Goal: Task Accomplishment & Management: Manage account settings

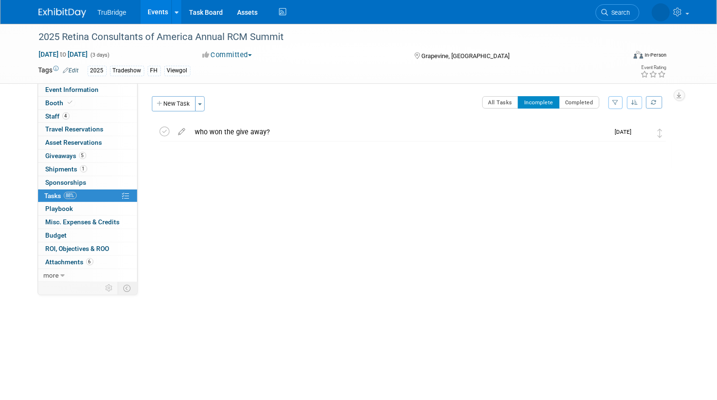
drag, startPoint x: 622, startPoint y: 12, endPoint x: 608, endPoint y: 37, distance: 28.8
click at [622, 12] on span "Search" at bounding box center [620, 12] width 22 height 7
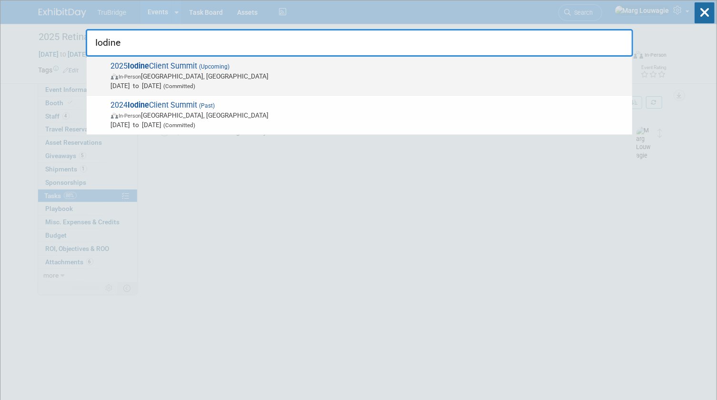
type input "Iodine"
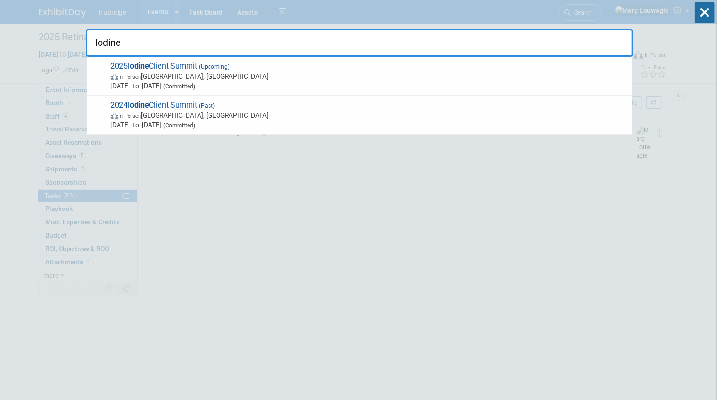
drag, startPoint x: 153, startPoint y: 63, endPoint x: 170, endPoint y: 69, distance: 17.5
click at [159, 66] on span "2025 Iodine Client Summit (Upcoming) In-Person Nashville, TN Oct 6, 2025 to Oct…" at bounding box center [368, 75] width 520 height 29
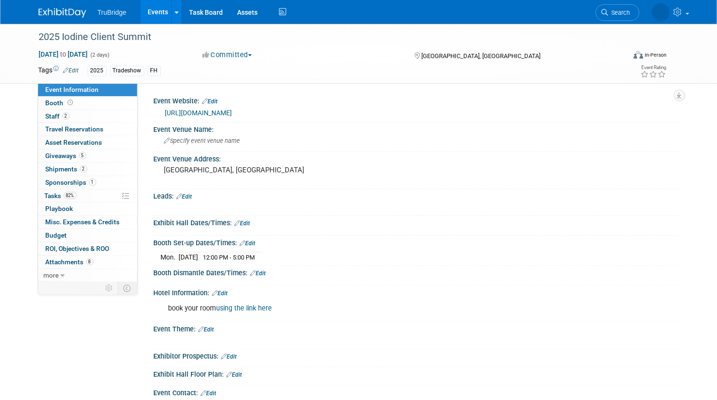
scroll to position [350, 0]
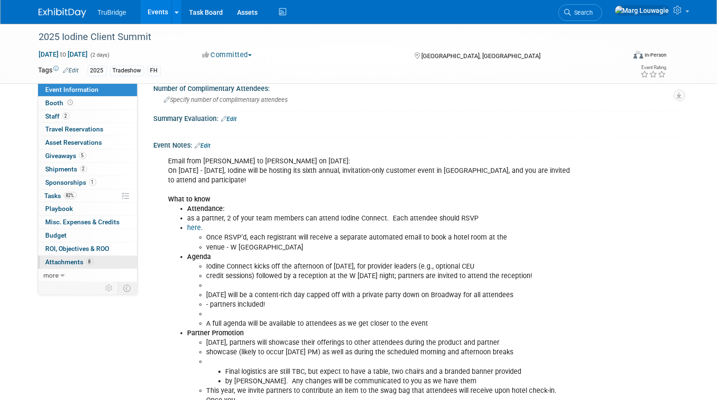
click at [57, 260] on span "Attachments 8" at bounding box center [70, 262] width 48 height 8
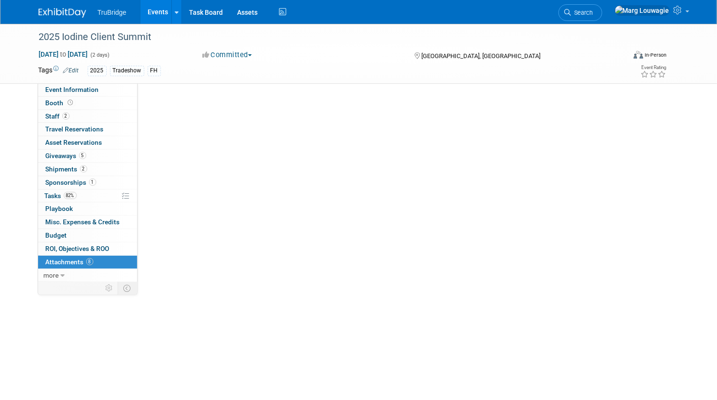
scroll to position [0, 0]
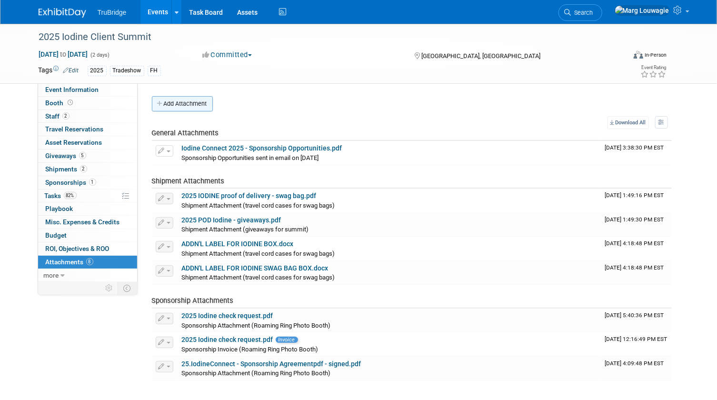
click at [198, 103] on button "Add Attachment" at bounding box center [182, 103] width 61 height 15
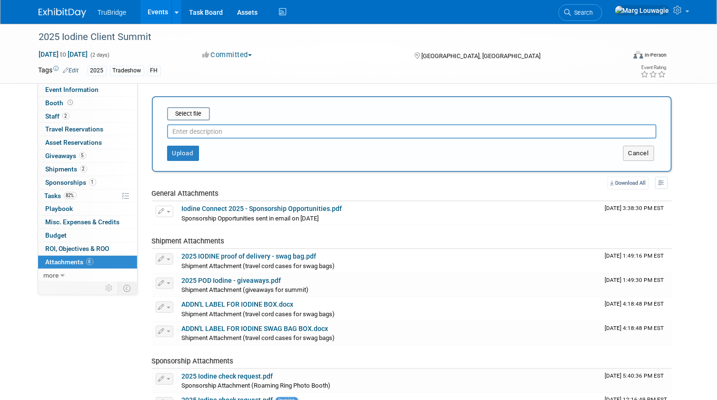
click at [209, 131] on input "text" at bounding box center [412, 131] width 490 height 14
type input "pre-attendee list"
click at [199, 117] on input "file" at bounding box center [152, 113] width 113 height 11
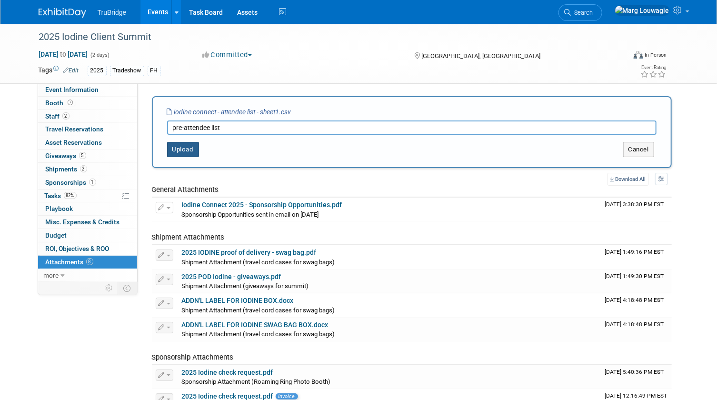
click at [187, 150] on button "Upload" at bounding box center [183, 149] width 32 height 15
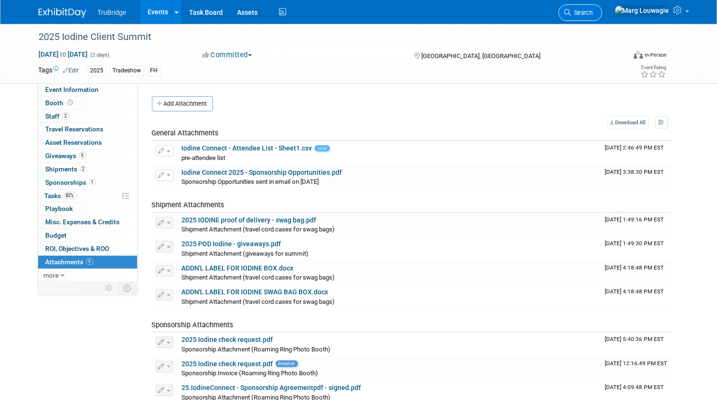
click at [593, 12] on span "Search" at bounding box center [582, 12] width 22 height 7
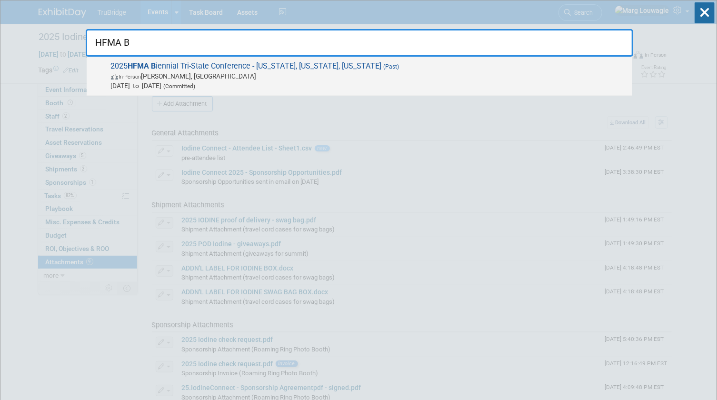
type input "HFMA B"
click at [382, 68] on span "(Past)" at bounding box center [391, 66] width 18 height 7
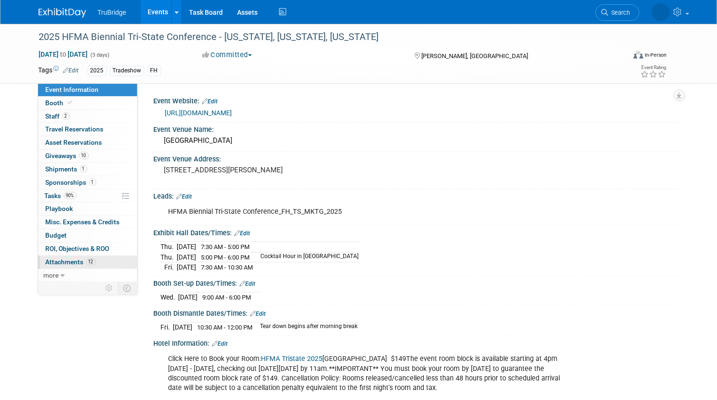
click at [66, 259] on span "Attachments 12" at bounding box center [71, 262] width 50 height 8
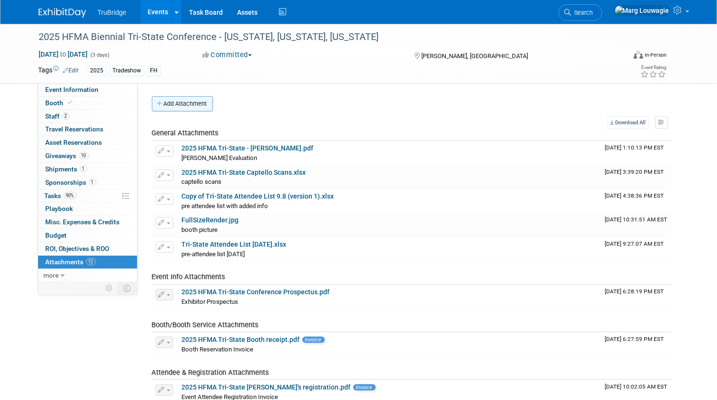
click at [196, 102] on button "Add Attachment" at bounding box center [182, 103] width 61 height 15
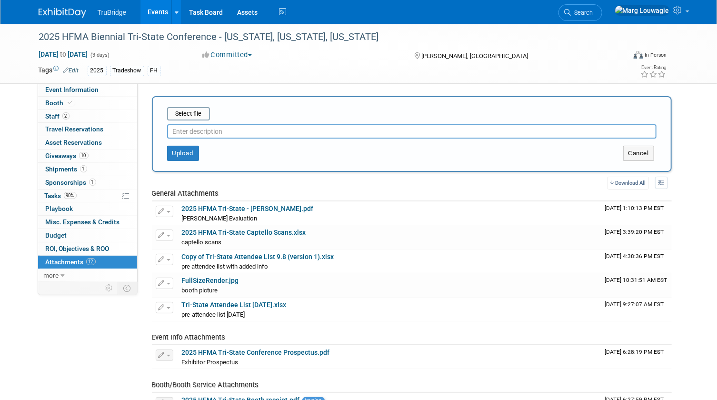
click at [200, 131] on input "text" at bounding box center [412, 131] width 490 height 14
type input "post attendee list"
click at [197, 112] on input "file" at bounding box center [152, 113] width 113 height 11
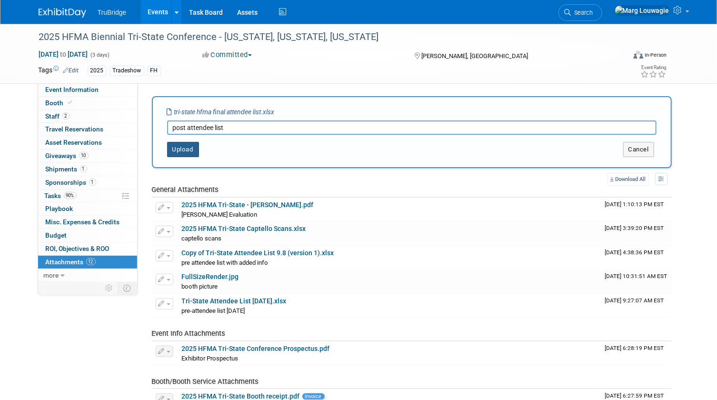
click at [187, 149] on button "Upload" at bounding box center [183, 149] width 32 height 15
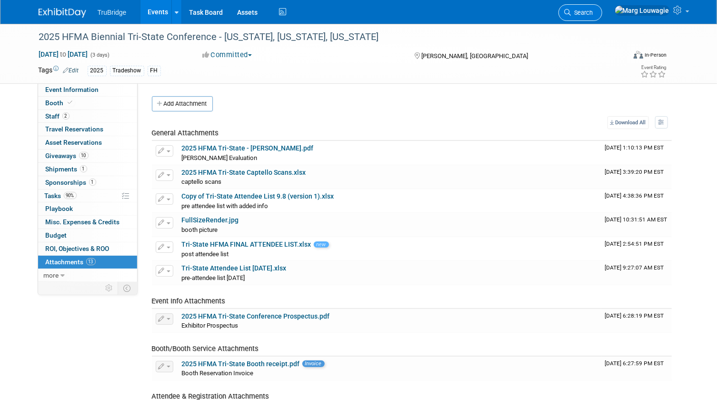
drag, startPoint x: 625, startPoint y: 13, endPoint x: 617, endPoint y: 31, distance: 19.8
click at [593, 13] on span "Search" at bounding box center [582, 12] width 22 height 7
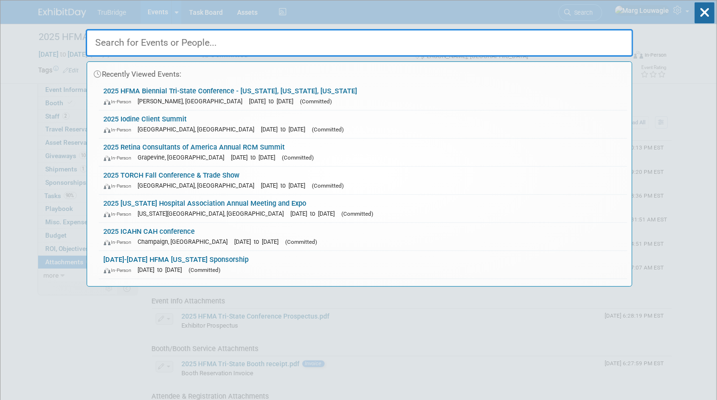
click at [612, 45] on input "text" at bounding box center [360, 43] width 548 height 28
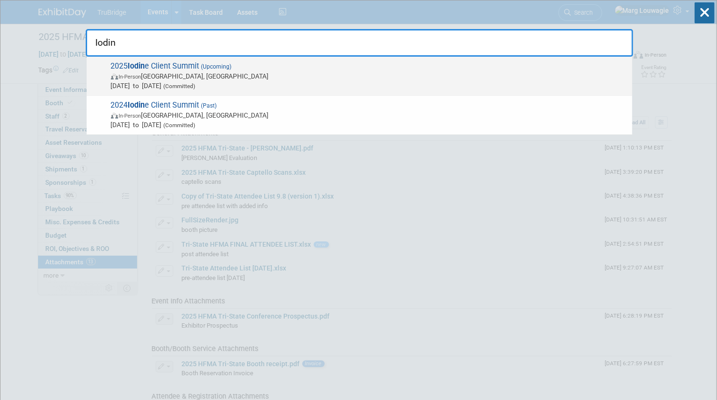
type input "Iodin"
click at [219, 70] on span "2025 Iodin e Client Summit (Upcoming) In-Person Nashville, TN Oct 6, 2025 to Oc…" at bounding box center [368, 75] width 520 height 29
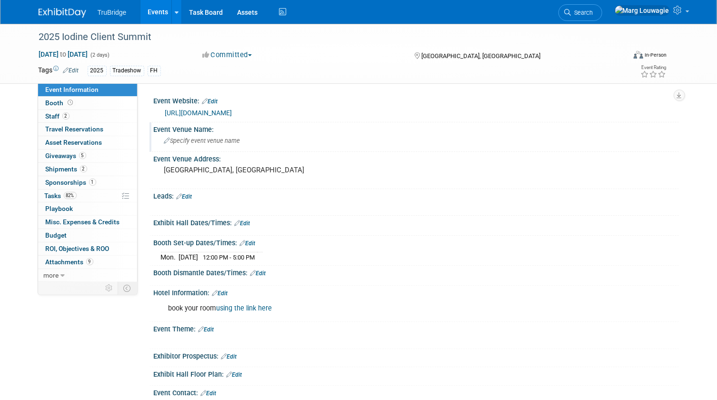
click at [228, 141] on span "Specify event venue name" at bounding box center [202, 140] width 76 height 7
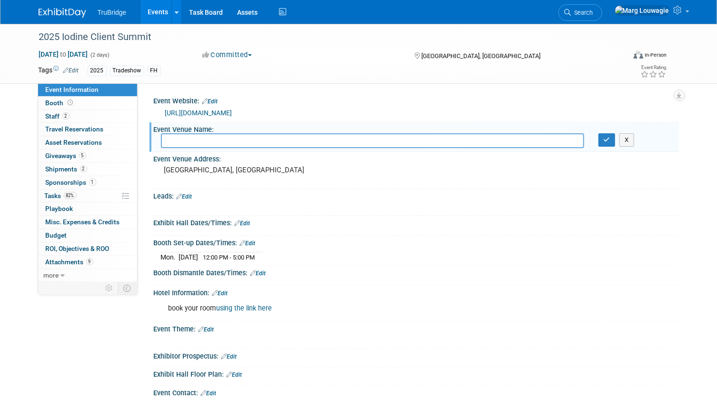
click at [217, 201] on div "X" at bounding box center [415, 202] width 513 height 5
click at [192, 195] on link "Edit" at bounding box center [185, 196] width 16 height 7
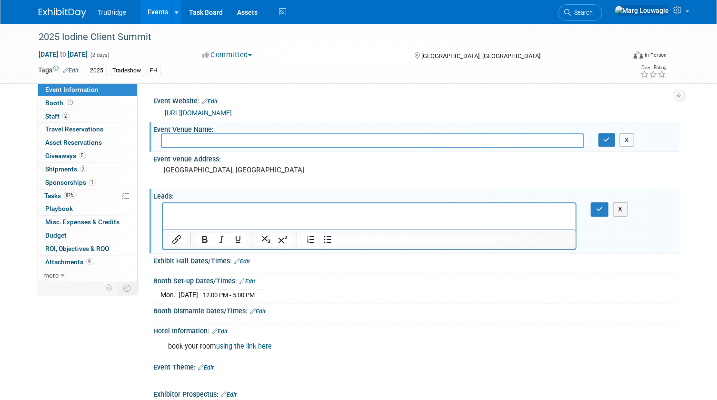
click at [629, 142] on button "X" at bounding box center [627, 139] width 15 height 13
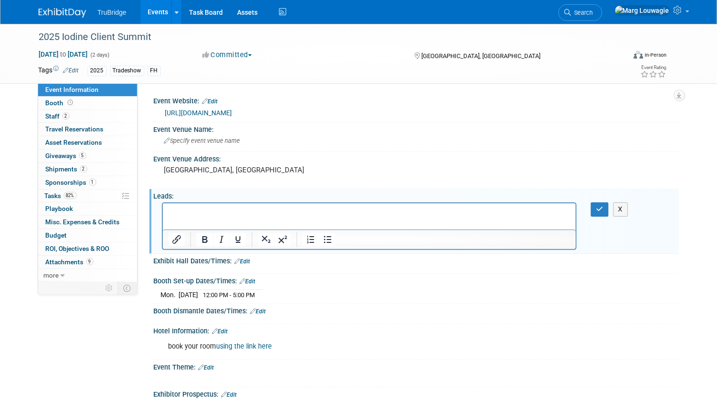
click at [251, 213] on p "Rich Text Area. Press ALT-0 for help." at bounding box center [369, 212] width 402 height 10
drag, startPoint x: 593, startPoint y: 207, endPoint x: 582, endPoint y: 211, distance: 12.2
click at [593, 207] on button "button" at bounding box center [600, 209] width 18 height 14
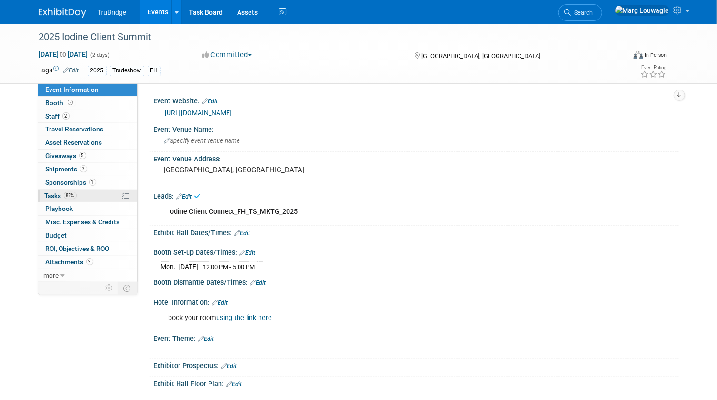
click at [53, 192] on span "Tasks 82%" at bounding box center [61, 196] width 32 height 8
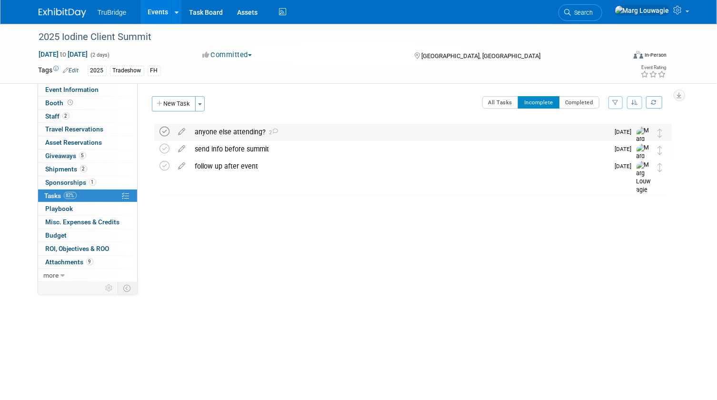
click at [166, 131] on icon at bounding box center [165, 132] width 10 height 10
click at [593, 14] on span "Search" at bounding box center [582, 12] width 22 height 7
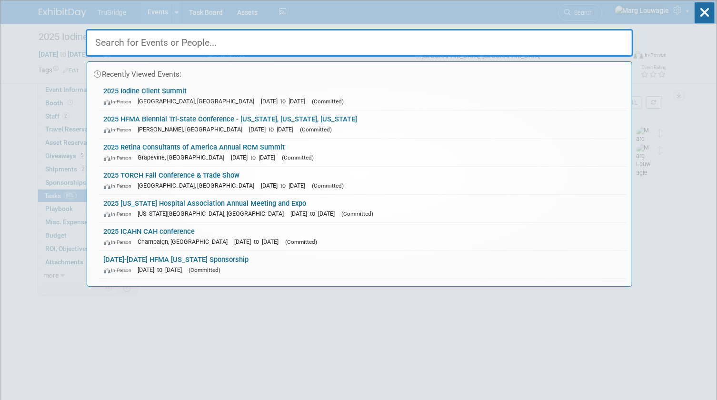
click at [610, 47] on input "text" at bounding box center [360, 43] width 548 height 28
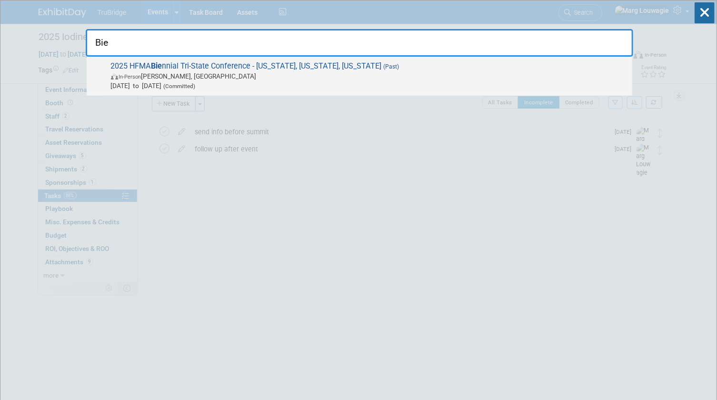
type input "Bie"
click at [341, 71] on span "2025 HFMA Bie nnial Tri-State Conference - Ohio, Indiana, Kentucky (Past) In-Pe…" at bounding box center [368, 75] width 520 height 29
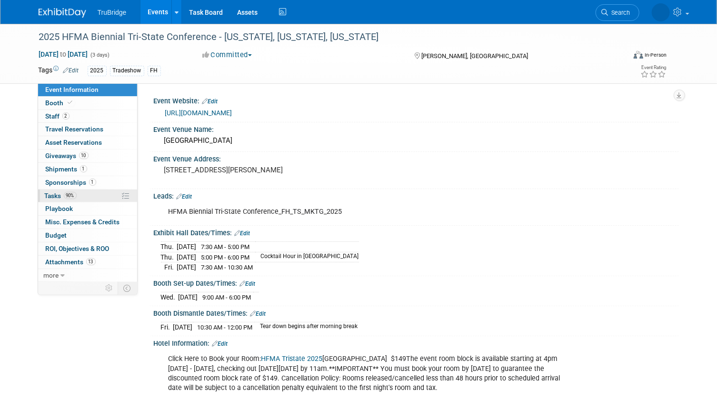
click at [55, 195] on span "Tasks 90%" at bounding box center [61, 196] width 32 height 8
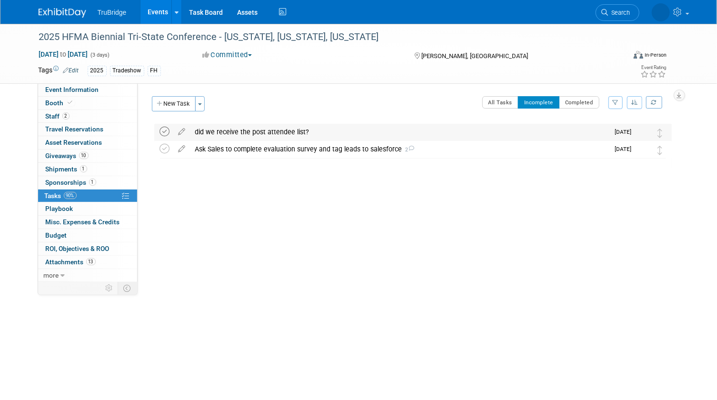
click at [166, 129] on icon at bounding box center [165, 132] width 10 height 10
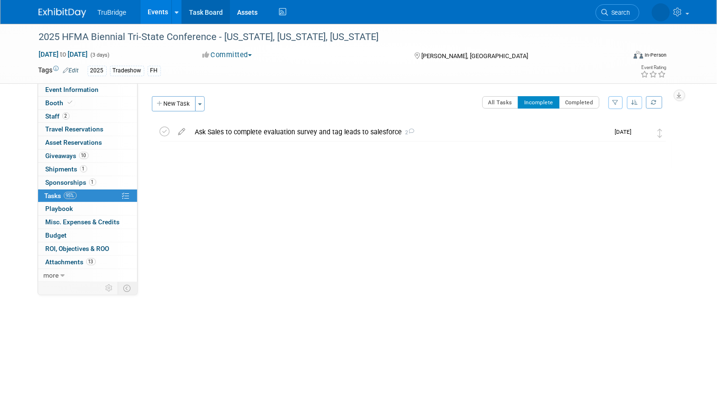
click at [214, 13] on link "Task Board" at bounding box center [206, 12] width 48 height 24
